Goal: Check status

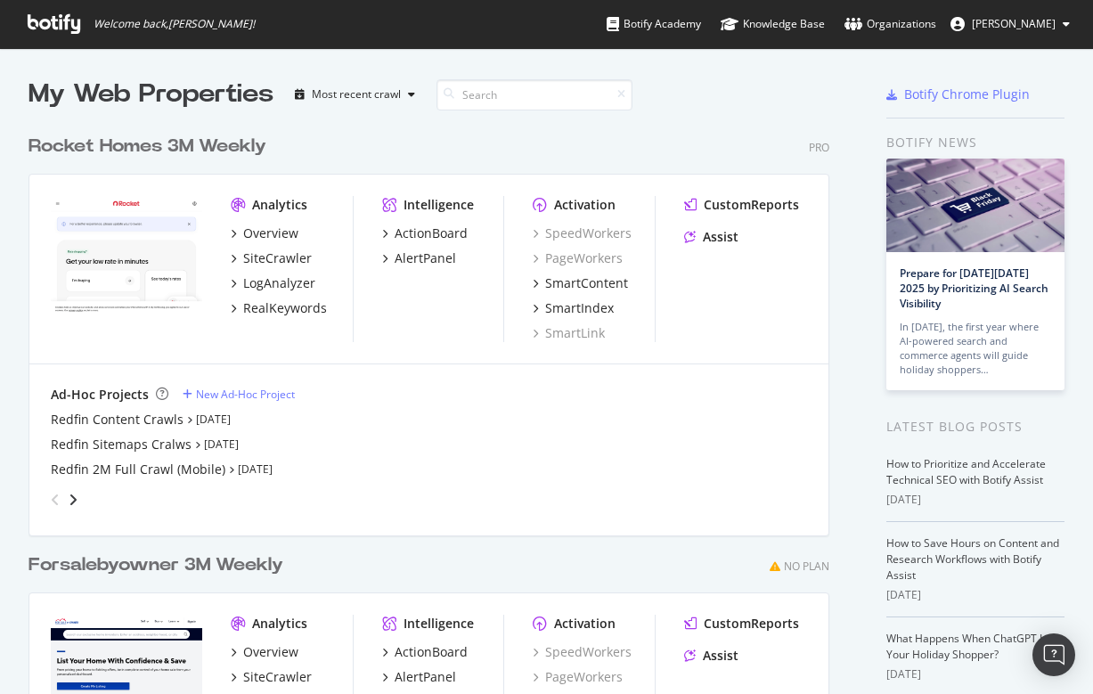
scroll to position [694, 1093]
click at [122, 419] on div "Redfin Content Crawls" at bounding box center [117, 420] width 133 height 18
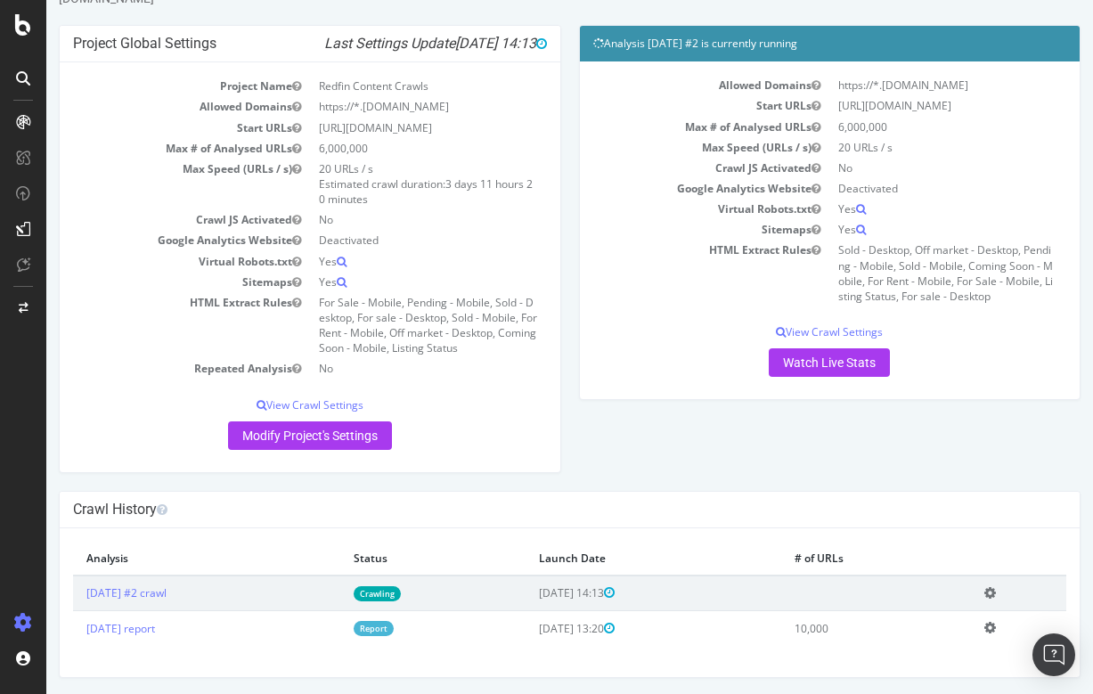
scroll to position [65, 0]
